Goal: Transaction & Acquisition: Purchase product/service

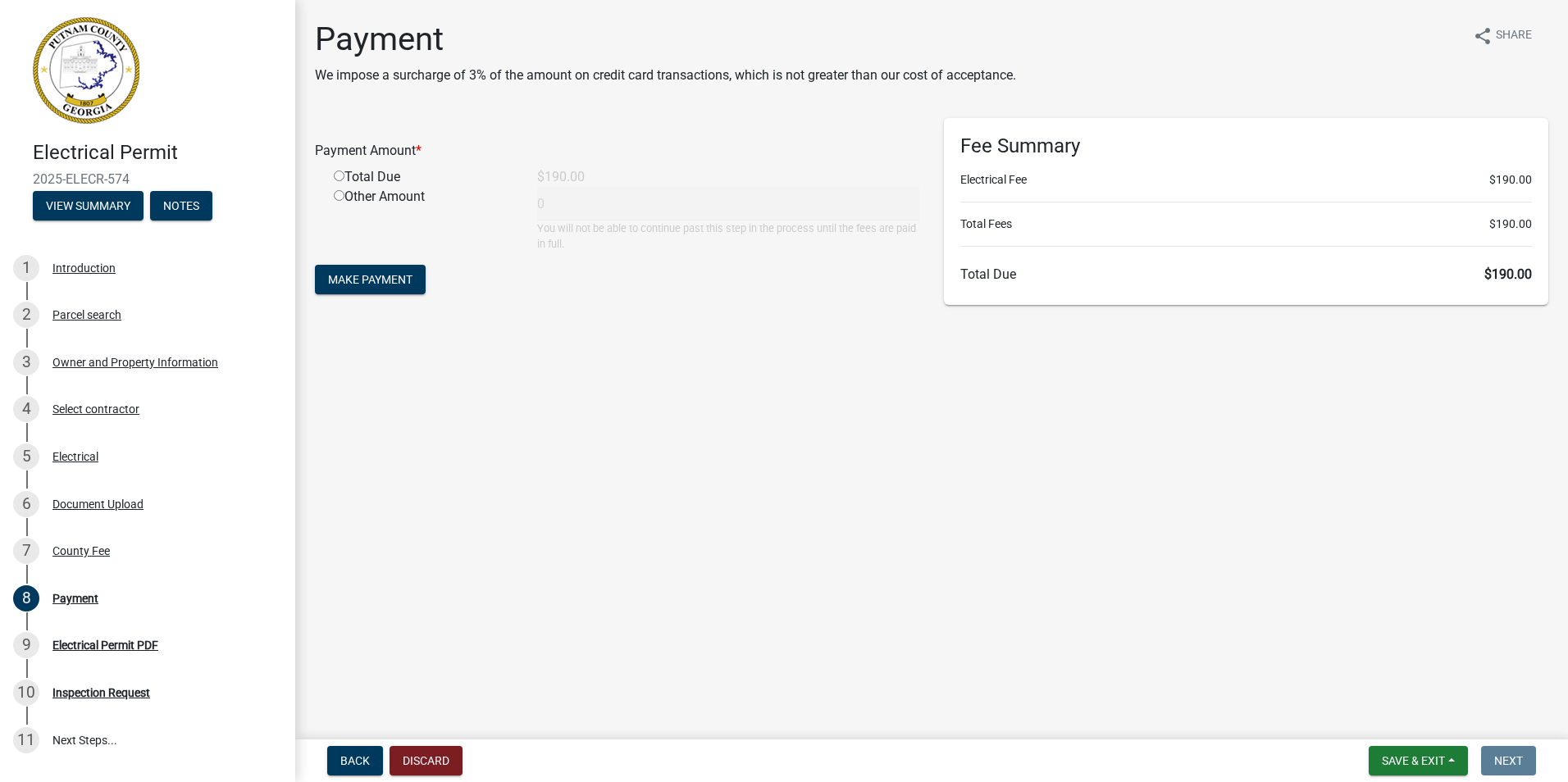
click at [340, 177] on input "radio" at bounding box center [339, 175] width 11 height 11
radio input "true"
type input "190"
drag, startPoint x: 354, startPoint y: 289, endPoint x: 354, endPoint y: 309, distance: 20.0
click at [353, 301] on div "Payment Amount * Total Due $190.00 Other Amount 190 You will not be able to con…" at bounding box center [616, 215] width 629 height 196
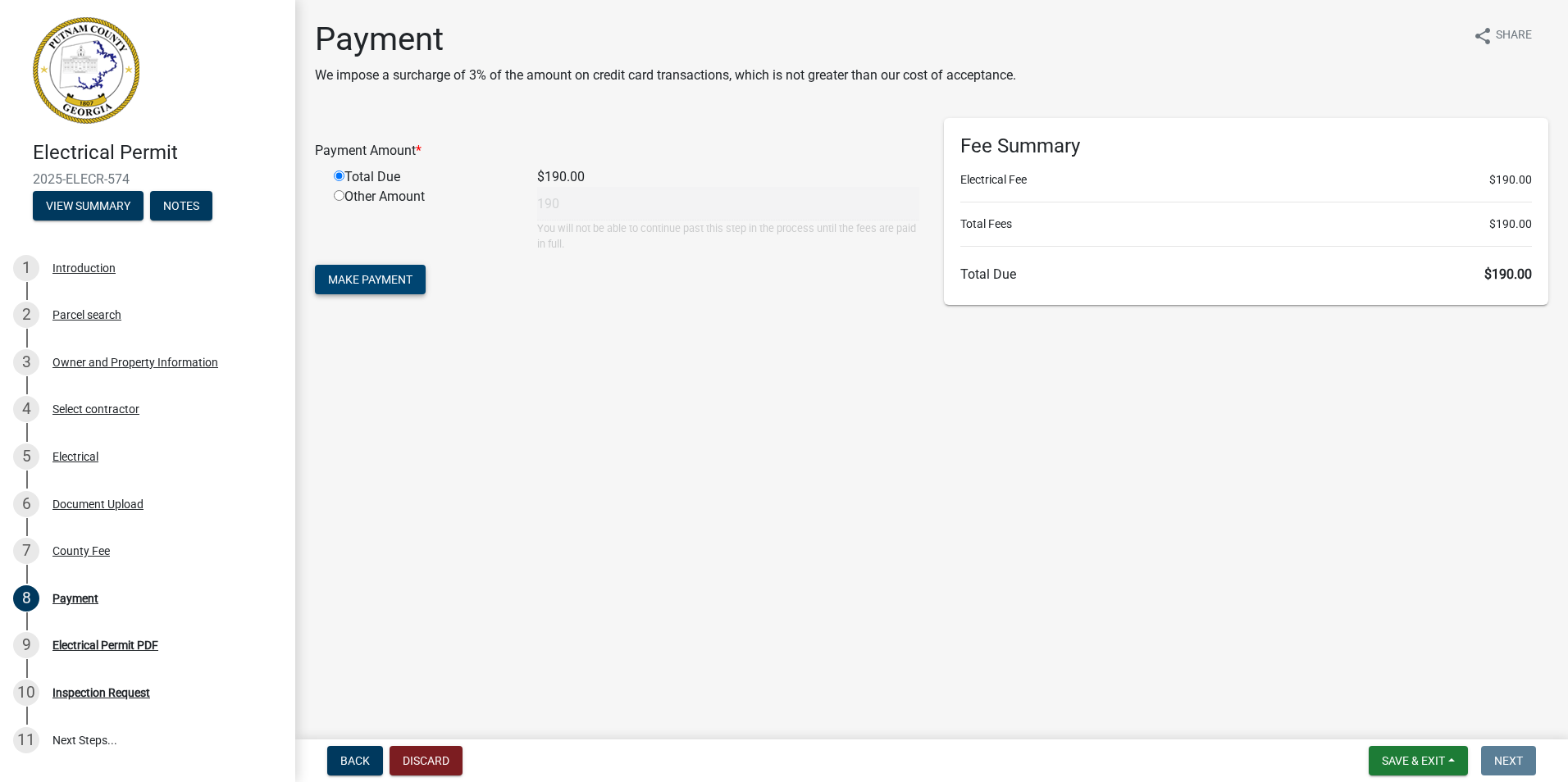
click at [369, 287] on button "Make Payment" at bounding box center [370, 279] width 111 height 30
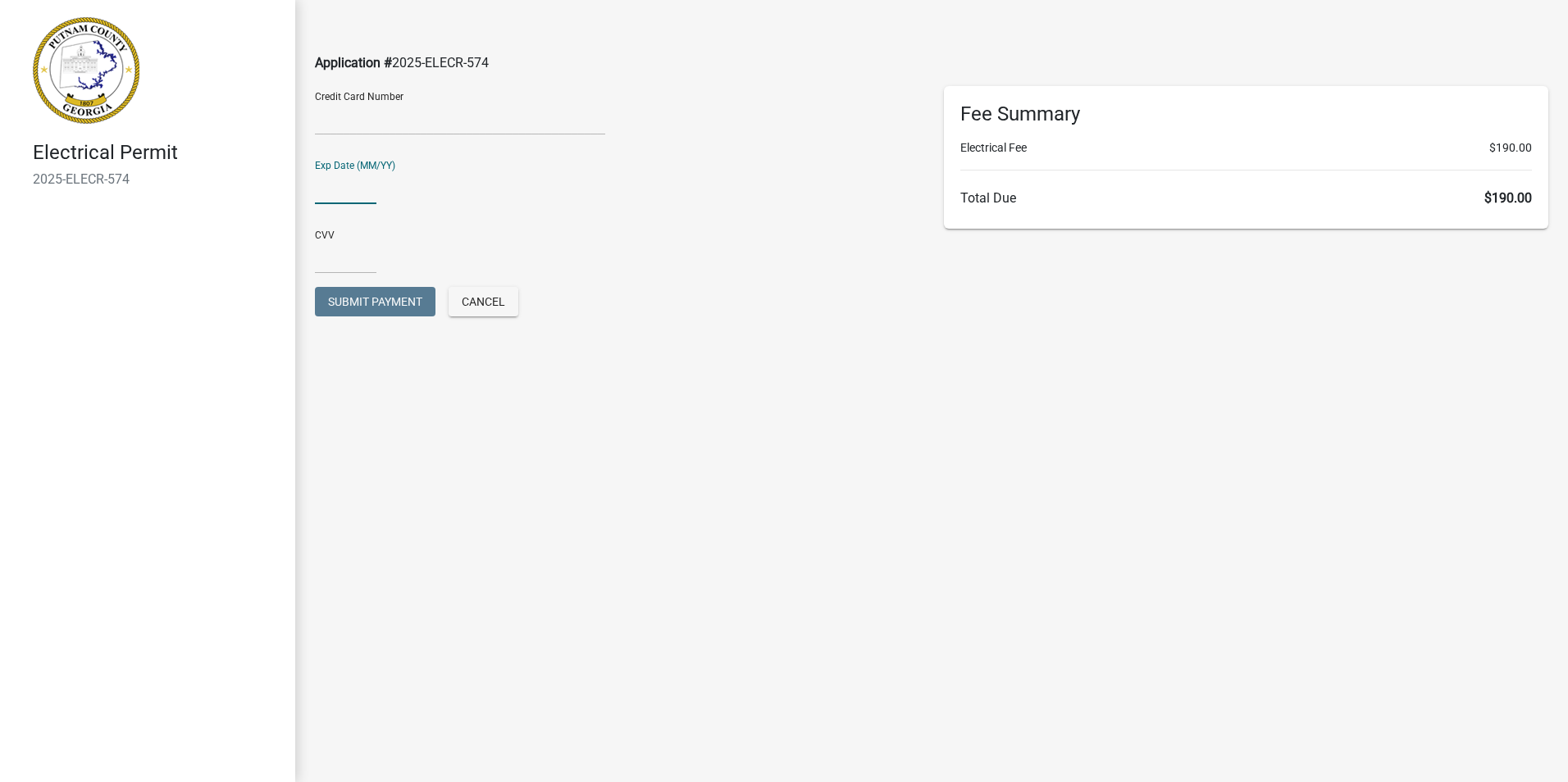
click at [324, 197] on input "text" at bounding box center [345, 187] width 62 height 34
type input "0530"
click at [338, 258] on input "text" at bounding box center [345, 257] width 62 height 34
type input "8521"
click at [362, 303] on span "Submit Payment" at bounding box center [374, 301] width 94 height 13
